Goal: Information Seeking & Learning: Learn about a topic

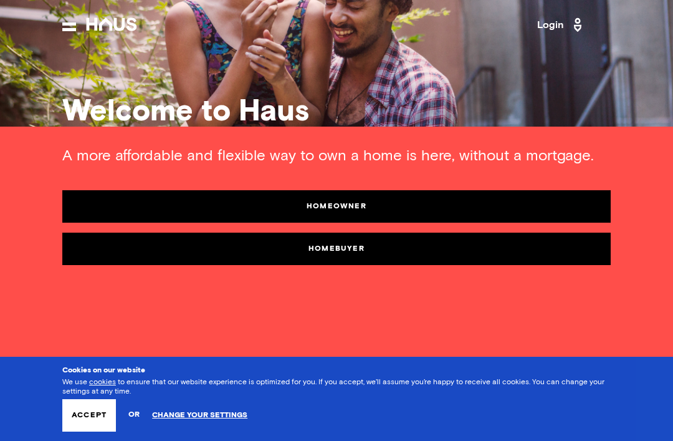
click at [336, 249] on link "Homebuyer" at bounding box center [336, 248] width 548 height 32
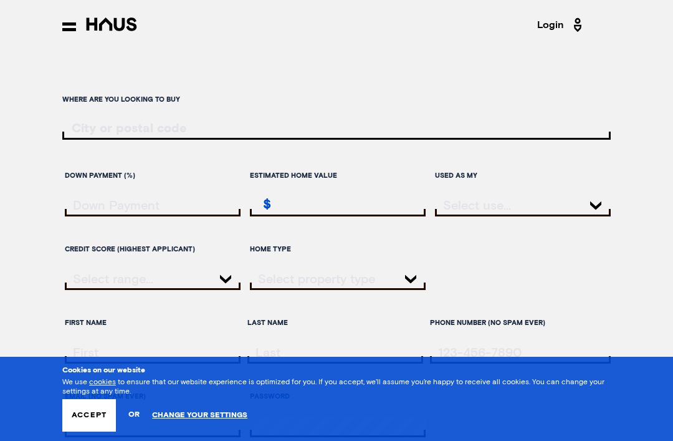
click at [113, 129] on input "ratesLocationInput" at bounding box center [336, 129] width 548 height 14
click at [90, 411] on button "Accept" at bounding box center [89, 415] width 54 height 32
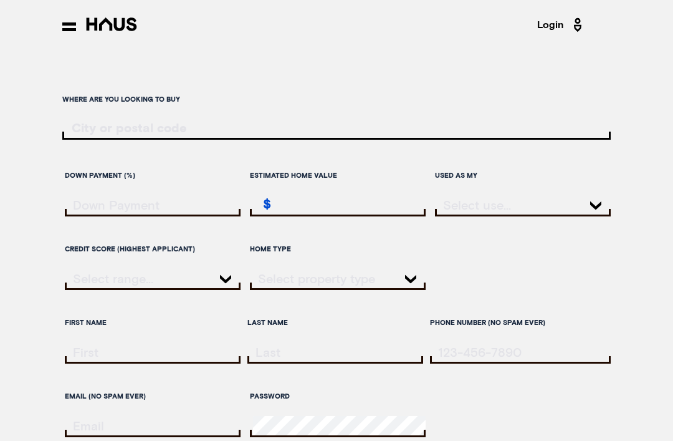
click at [70, 31] on button at bounding box center [69, 26] width 14 height 9
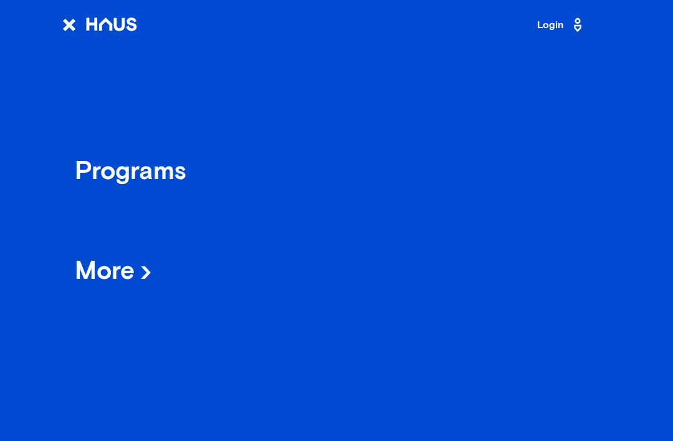
click at [167, 177] on div "Programs" at bounding box center [131, 172] width 112 height 22
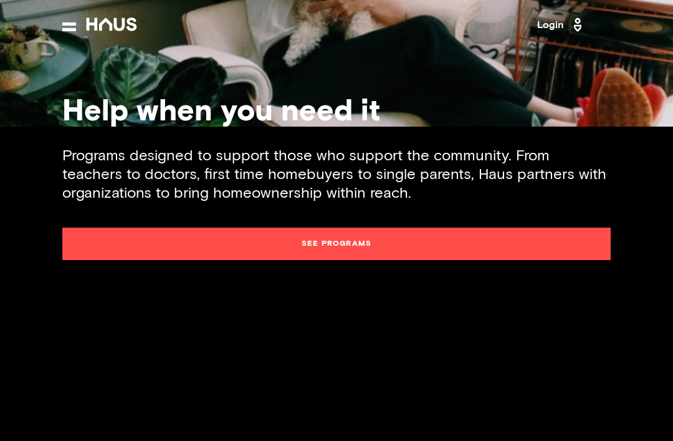
click at [76, 8] on nav "Back Programs More Resources Testimonials FAQ About Us Login" at bounding box center [336, 25] width 673 height 50
click at [68, 31] on button at bounding box center [69, 26] width 14 height 9
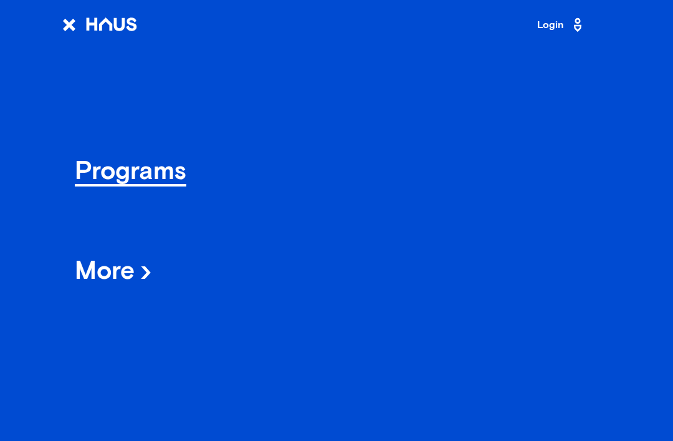
click at [130, 274] on span "More" at bounding box center [113, 273] width 77 height 25
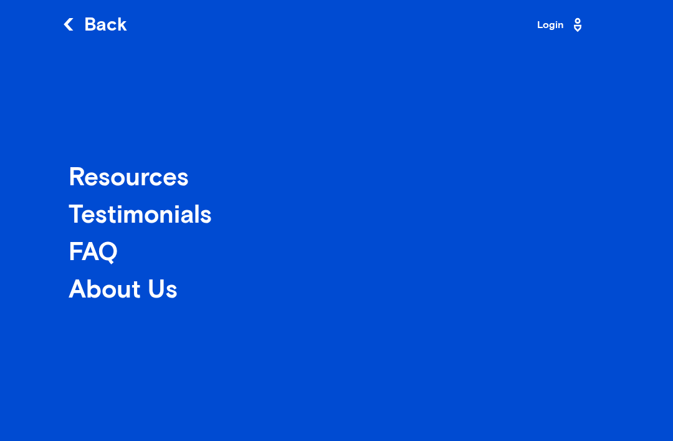
click at [428, 265] on div "Resources Testimonials FAQ About Us" at bounding box center [336, 220] width 673 height 441
